Goal: Task Accomplishment & Management: Manage account settings

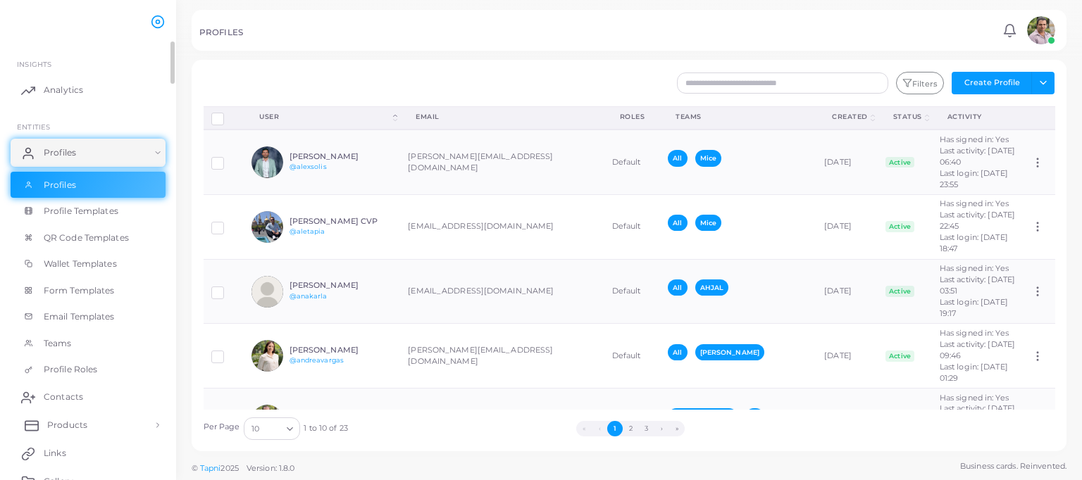
click at [62, 422] on span "Products" at bounding box center [67, 425] width 40 height 13
click at [63, 451] on span "Products" at bounding box center [67, 457] width 40 height 13
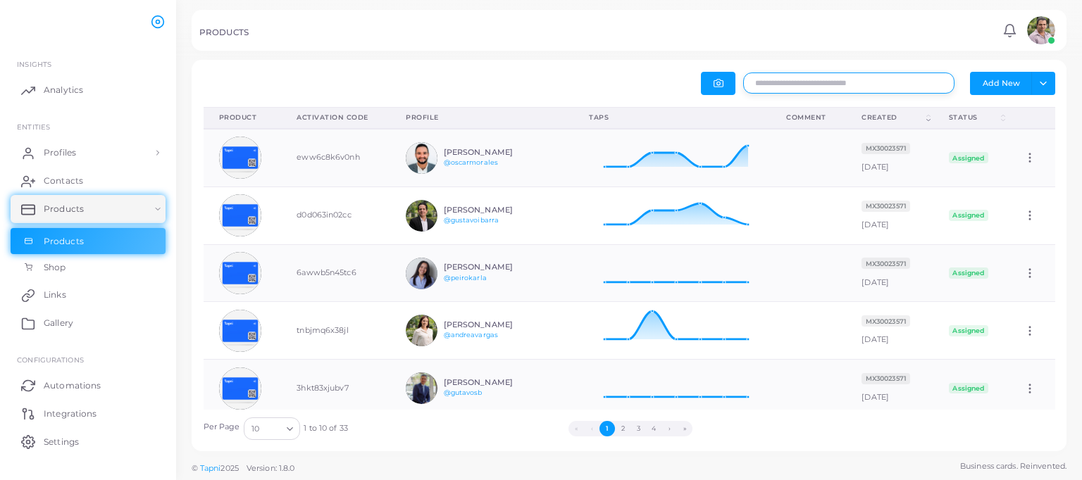
click at [786, 92] on input "text" at bounding box center [848, 83] width 211 height 21
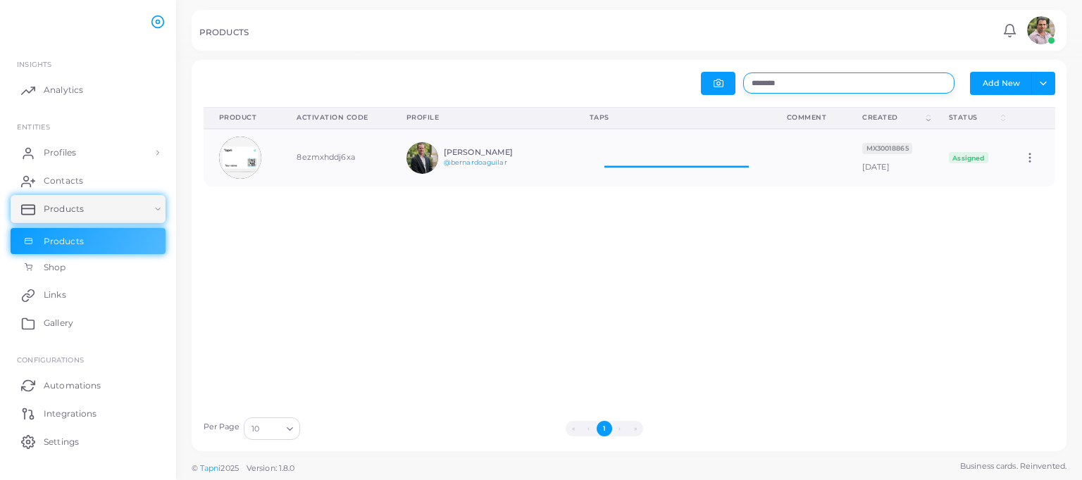
scroll to position [46, 186]
click at [1023, 158] on icon at bounding box center [1029, 157] width 13 height 13
click at [1005, 179] on icon at bounding box center [1004, 175] width 11 height 11
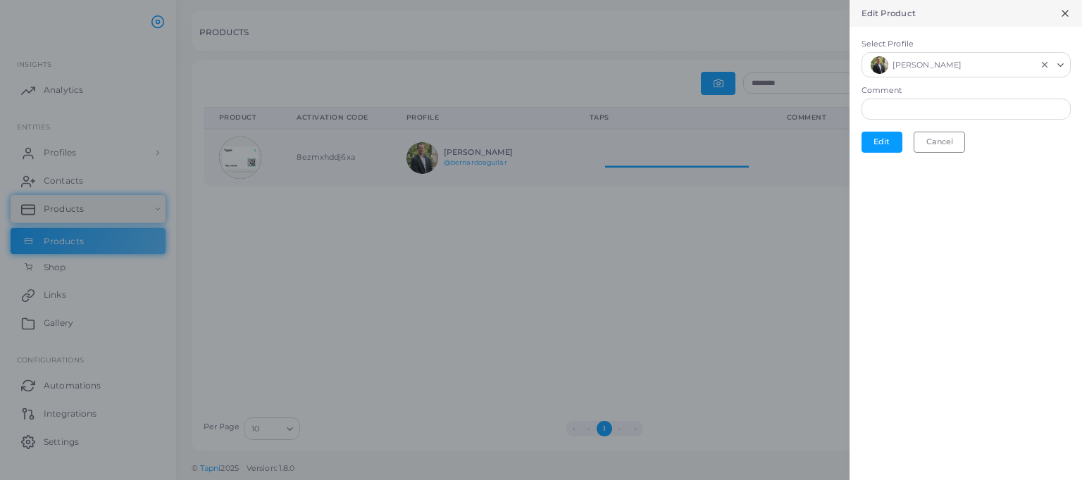
scroll to position [11, 11]
click at [1042, 70] on div "[PERSON_NAME] Loading..." at bounding box center [965, 65] width 209 height 26
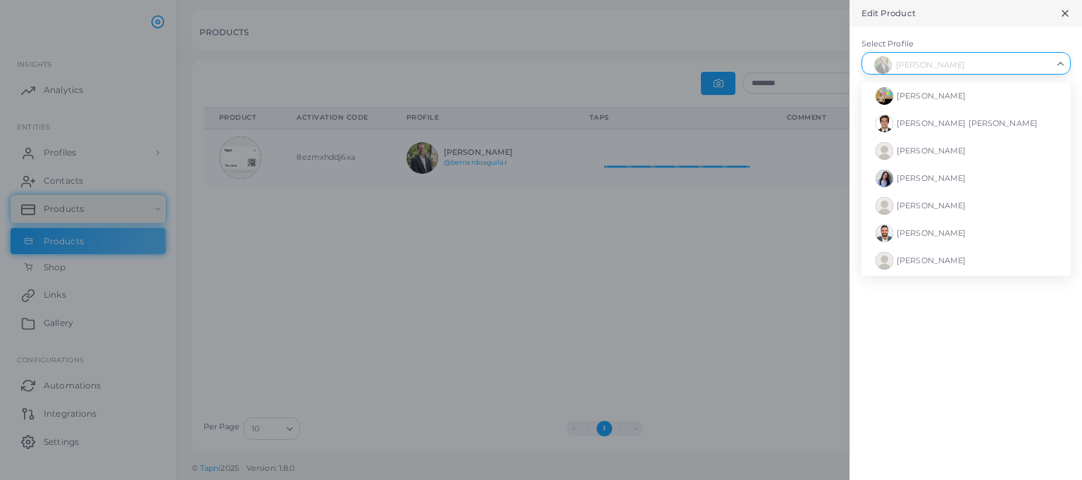
scroll to position [108, 0]
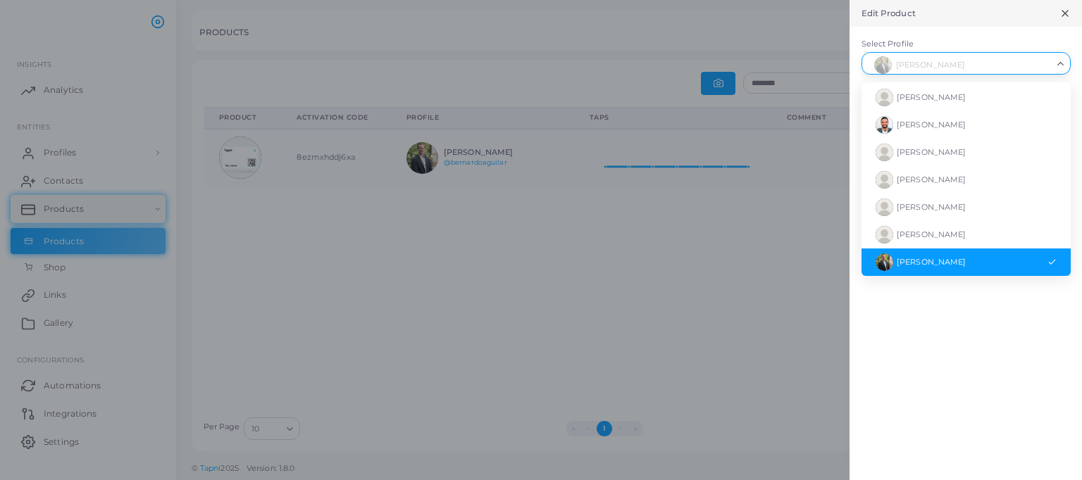
click at [996, 61] on input "Select Profile" at bounding box center [959, 63] width 184 height 15
click at [1011, 30] on form "Select Profile [PERSON_NAME] Loading... [PERSON_NAME] [PERSON_NAME] [PERSON_NAM…" at bounding box center [965, 94] width 232 height 134
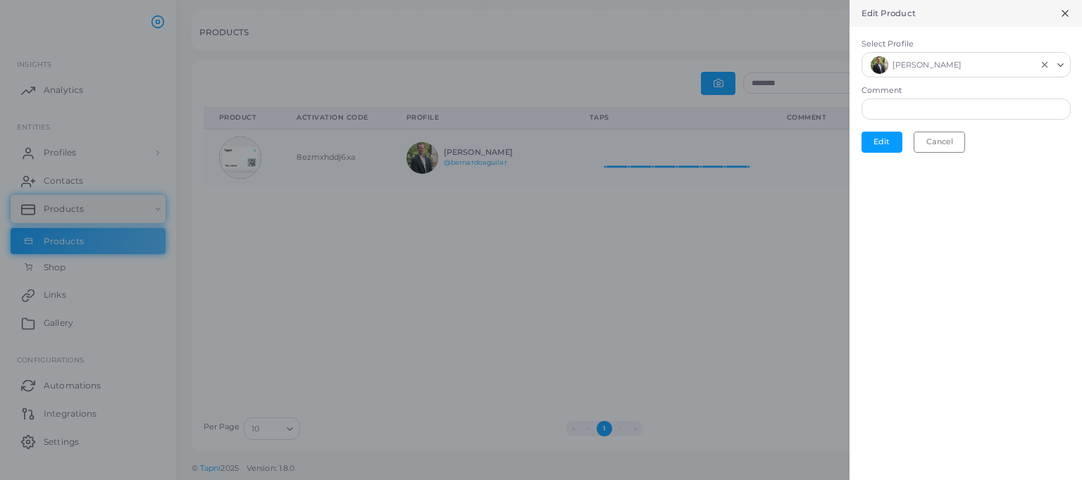
click at [1045, 68] on icon "Clear Selected" at bounding box center [1044, 65] width 10 height 10
click at [877, 141] on button "Edit" at bounding box center [881, 138] width 41 height 21
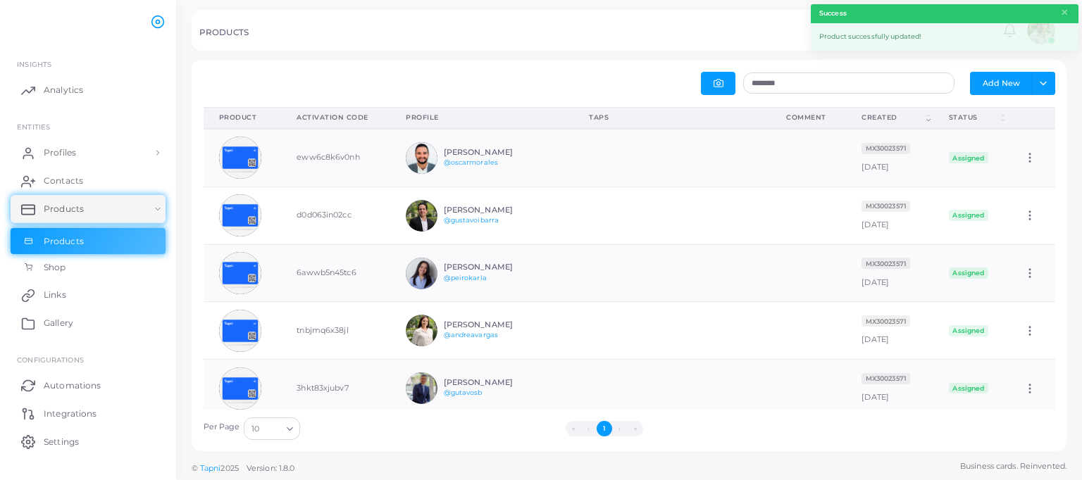
scroll to position [11, 11]
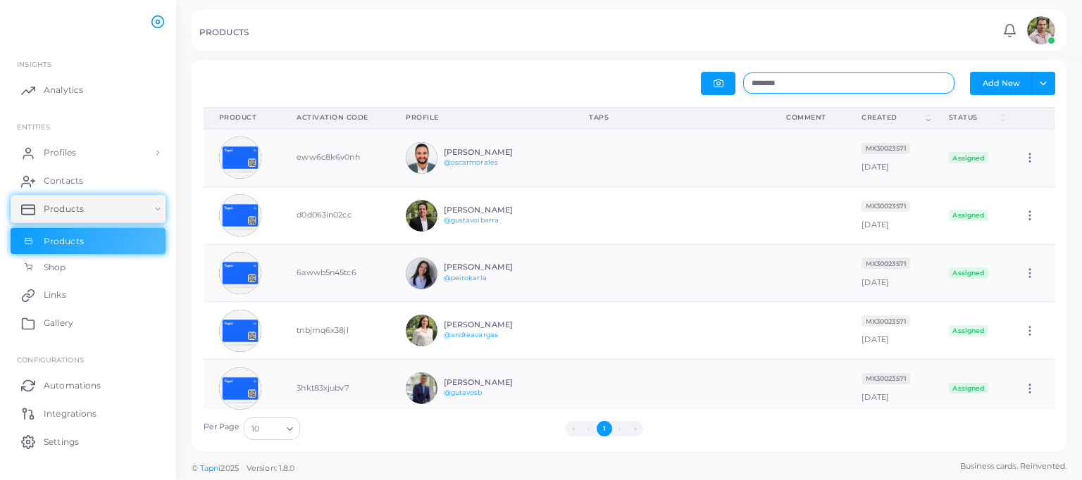
click at [814, 89] on input "********" at bounding box center [848, 83] width 211 height 21
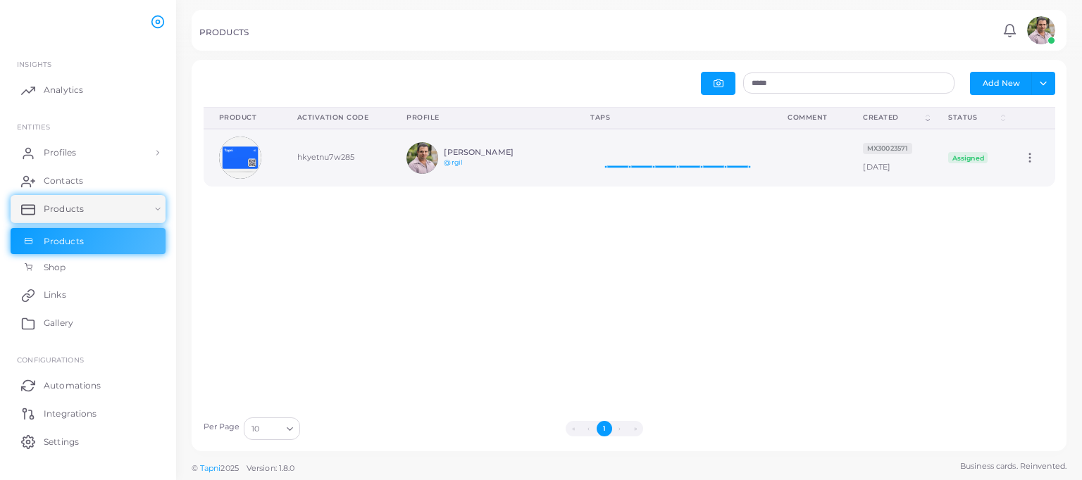
click at [1015, 165] on td "Edit" at bounding box center [1031, 158] width 46 height 58
click at [1023, 159] on icon at bounding box center [1029, 157] width 13 height 13
click at [1011, 171] on link "Edit" at bounding box center [1025, 176] width 76 height 19
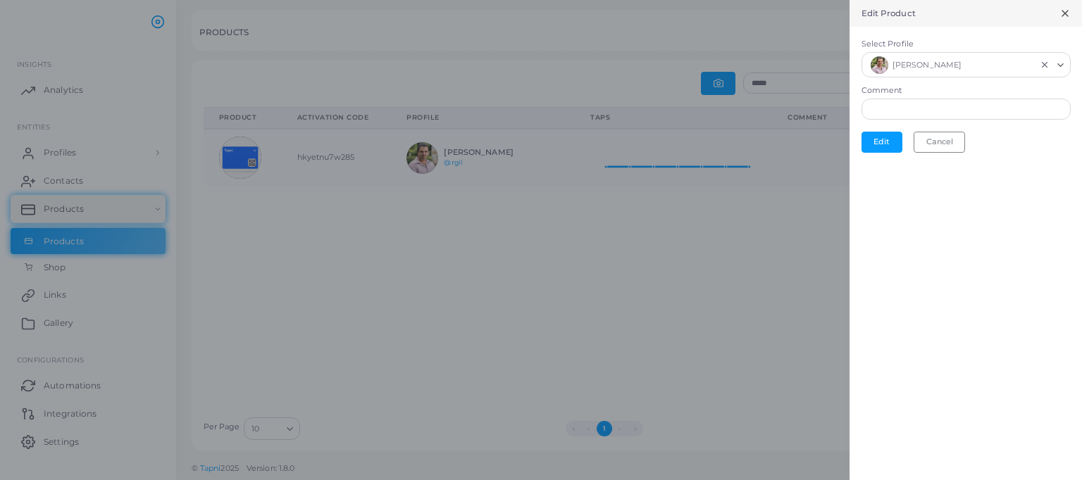
click at [1062, 65] on icon "Search for option" at bounding box center [1060, 65] width 11 height 11
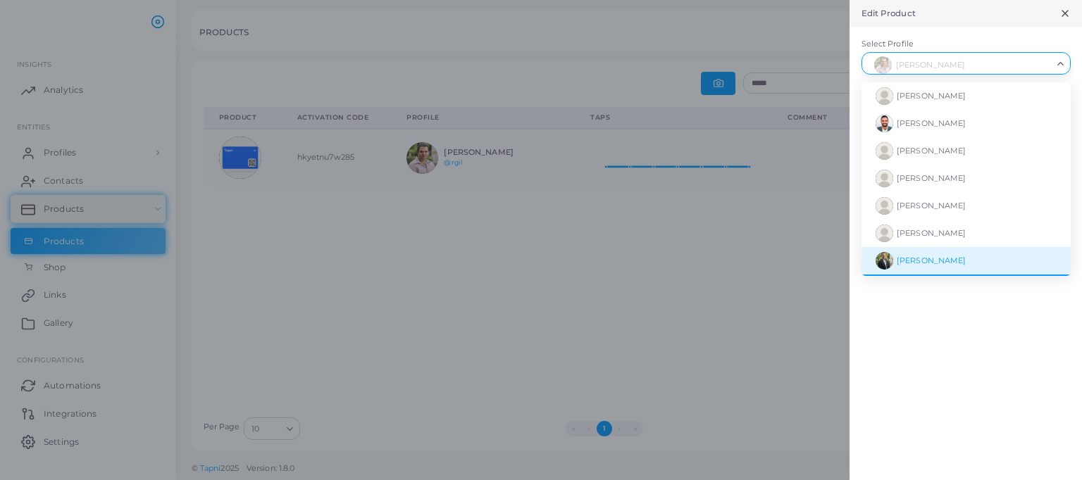
click at [960, 258] on span "[PERSON_NAME]" at bounding box center [930, 261] width 69 height 10
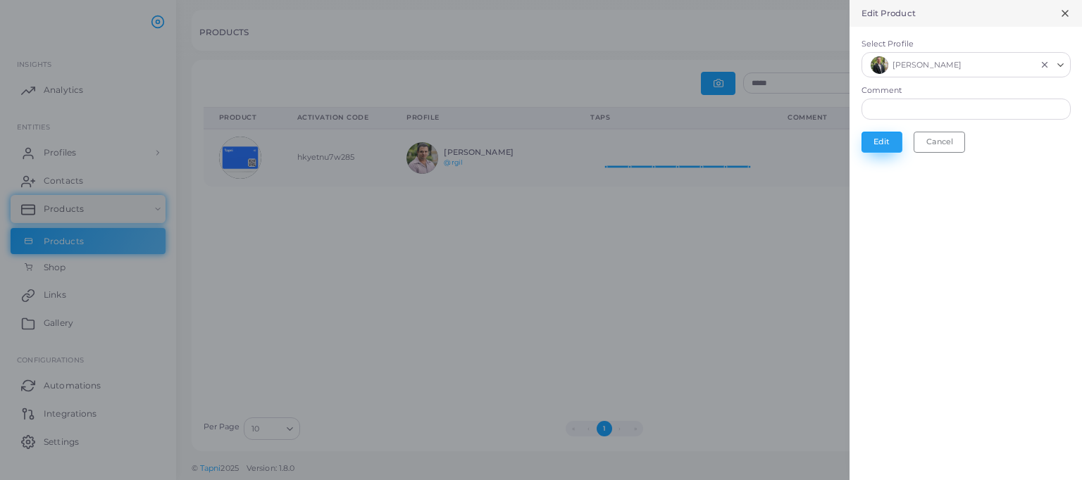
click at [873, 146] on button "Edit" at bounding box center [881, 142] width 41 height 21
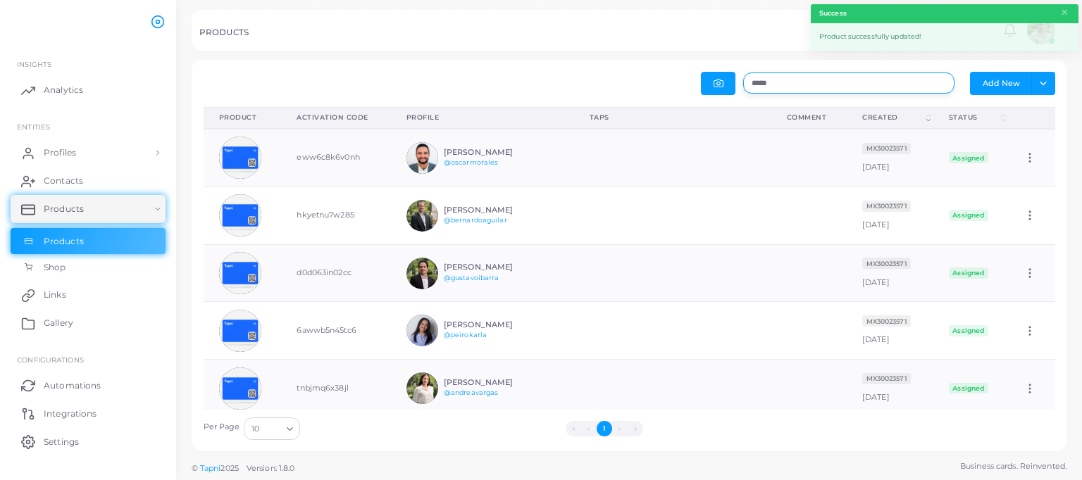
click at [811, 85] on input "*****" at bounding box center [848, 83] width 211 height 21
click at [798, 81] on input "*****" at bounding box center [848, 83] width 211 height 21
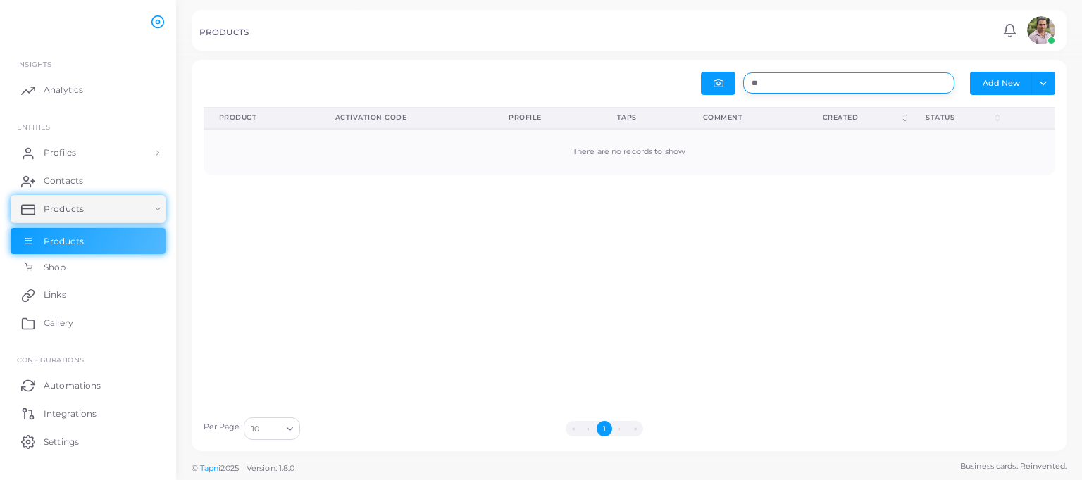
type input "*"
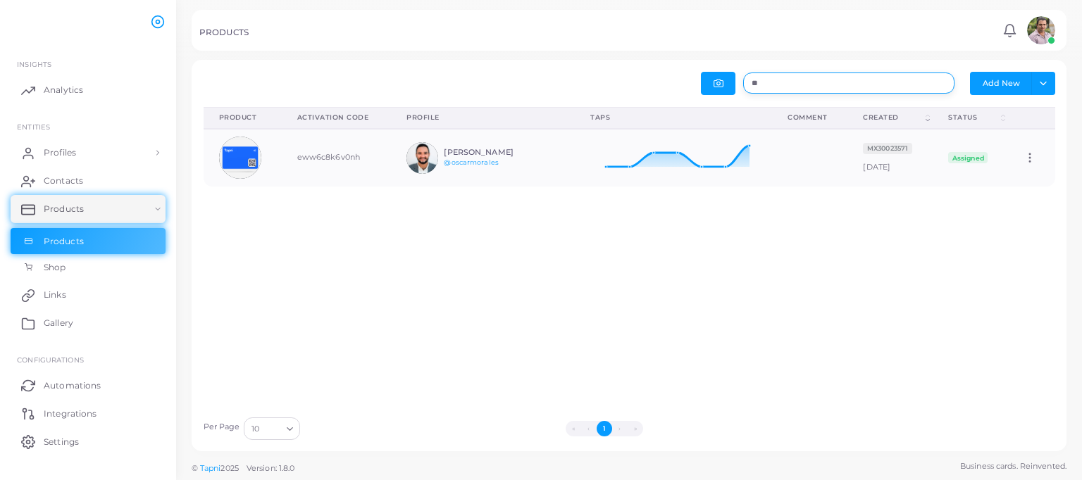
type input "*"
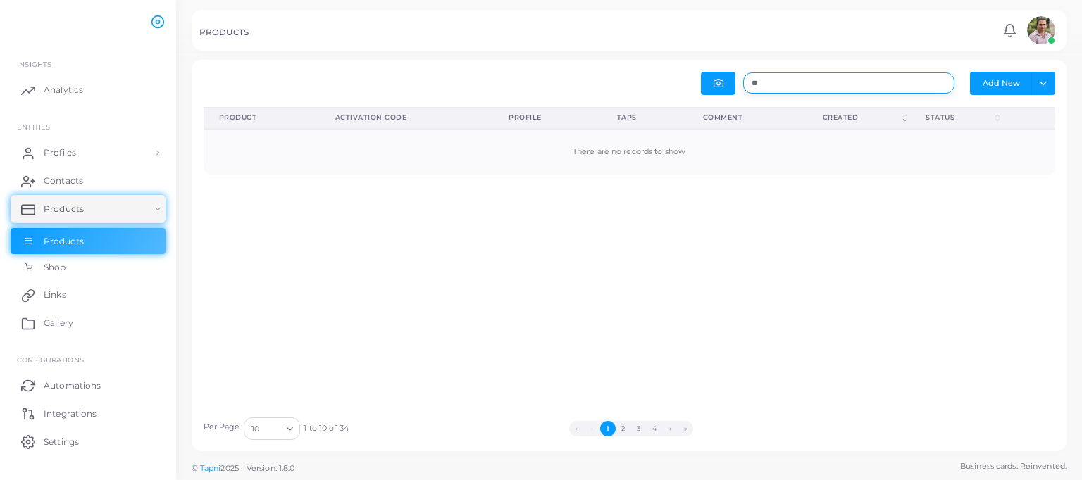
type input "*"
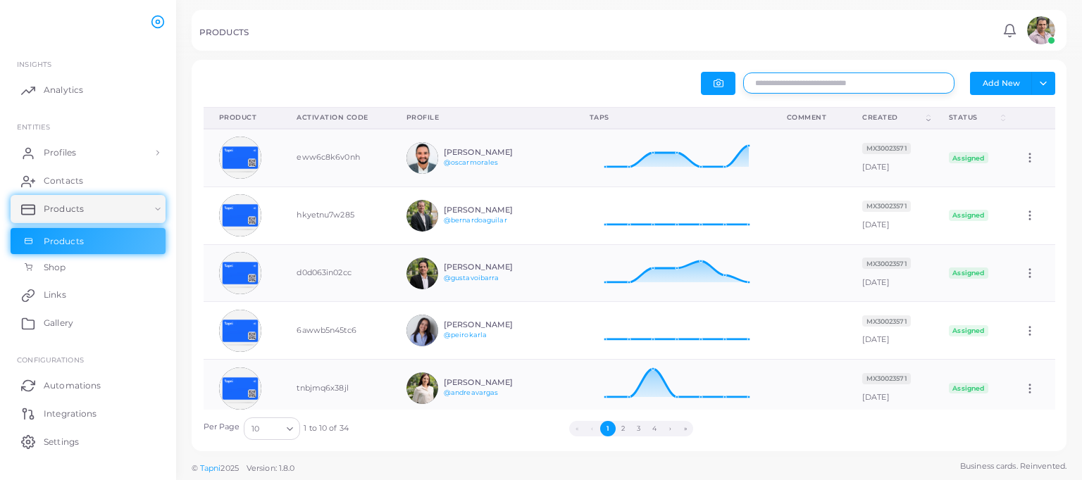
click at [831, 78] on input "text" at bounding box center [848, 83] width 211 height 21
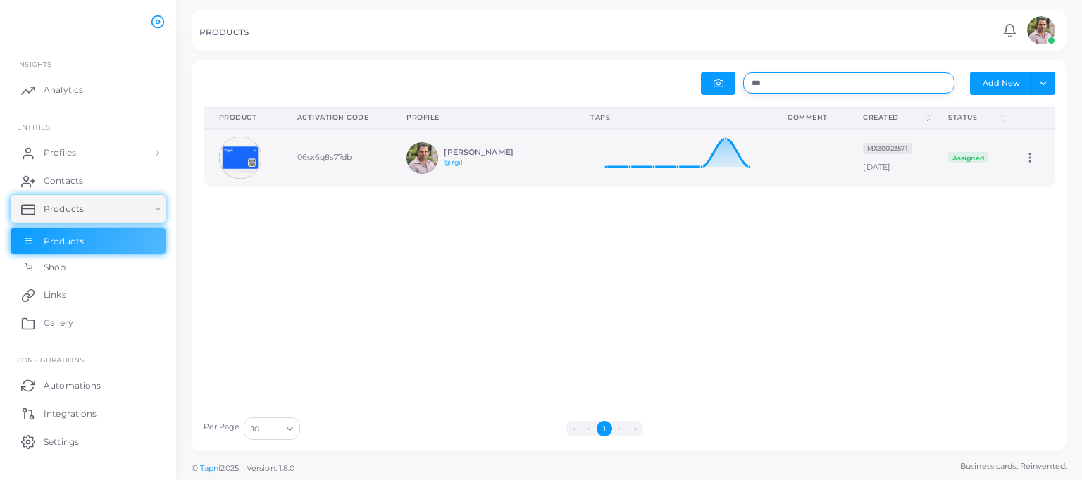
type input "***"
click at [1023, 160] on icon at bounding box center [1029, 157] width 13 height 13
click at [1003, 168] on link "Edit" at bounding box center [1025, 177] width 76 height 19
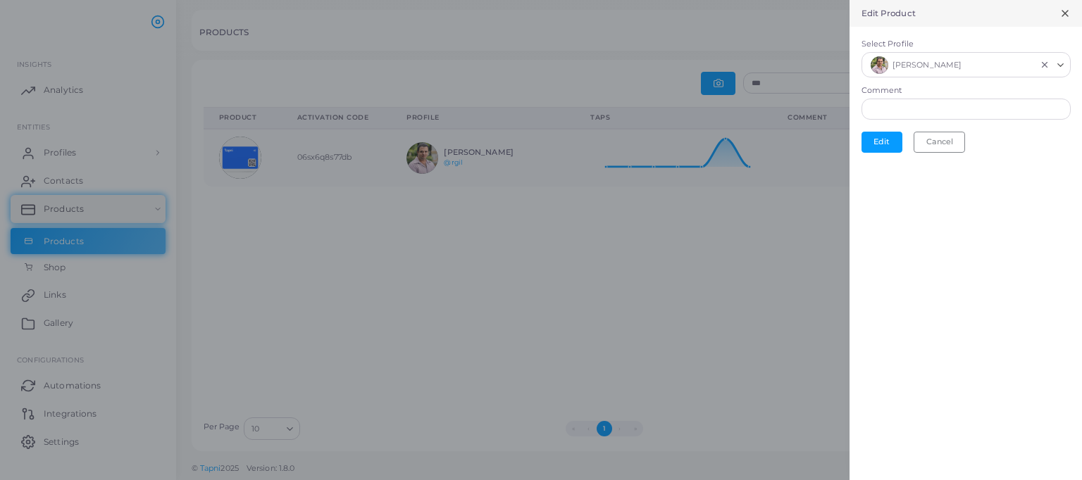
click at [1059, 66] on icon "Search for option" at bounding box center [1060, 65] width 11 height 11
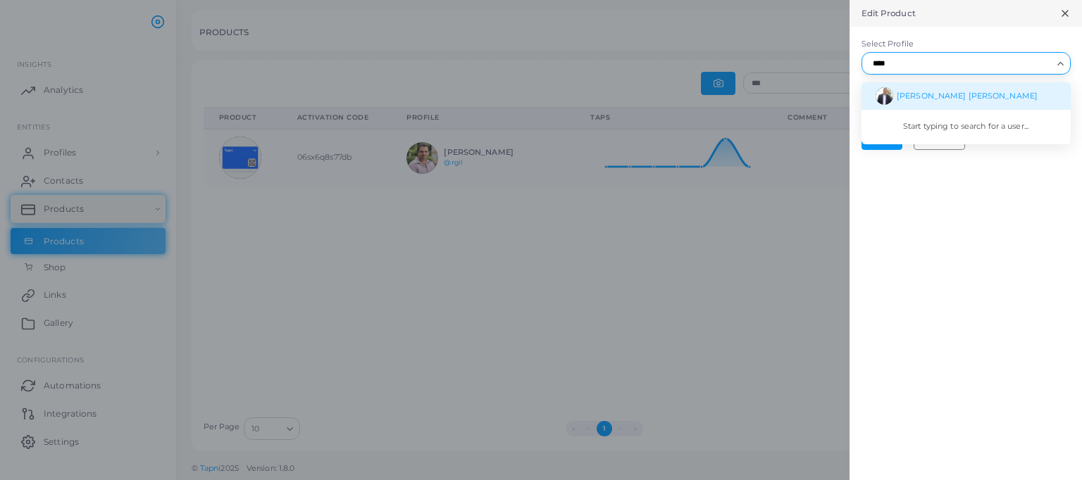
click at [1023, 101] on li "[PERSON_NAME] [PERSON_NAME]" at bounding box center [965, 95] width 209 height 27
type input "****"
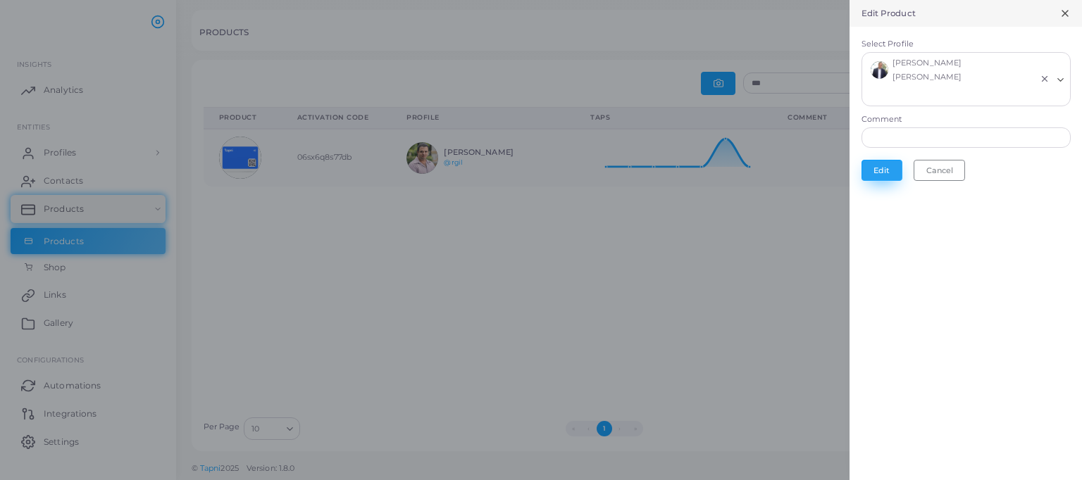
click at [882, 173] on button "Edit" at bounding box center [881, 170] width 41 height 21
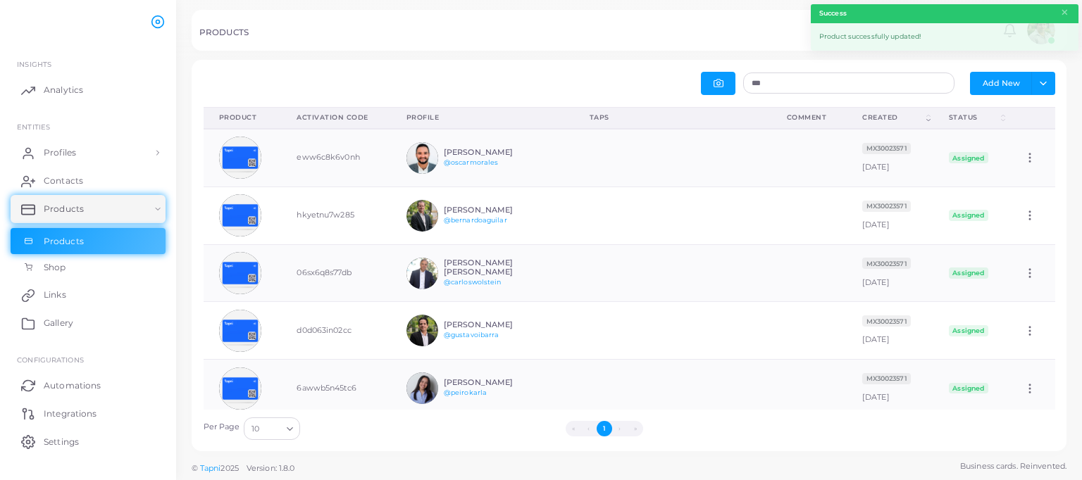
scroll to position [46, 186]
